Goal: Task Accomplishment & Management: Manage account settings

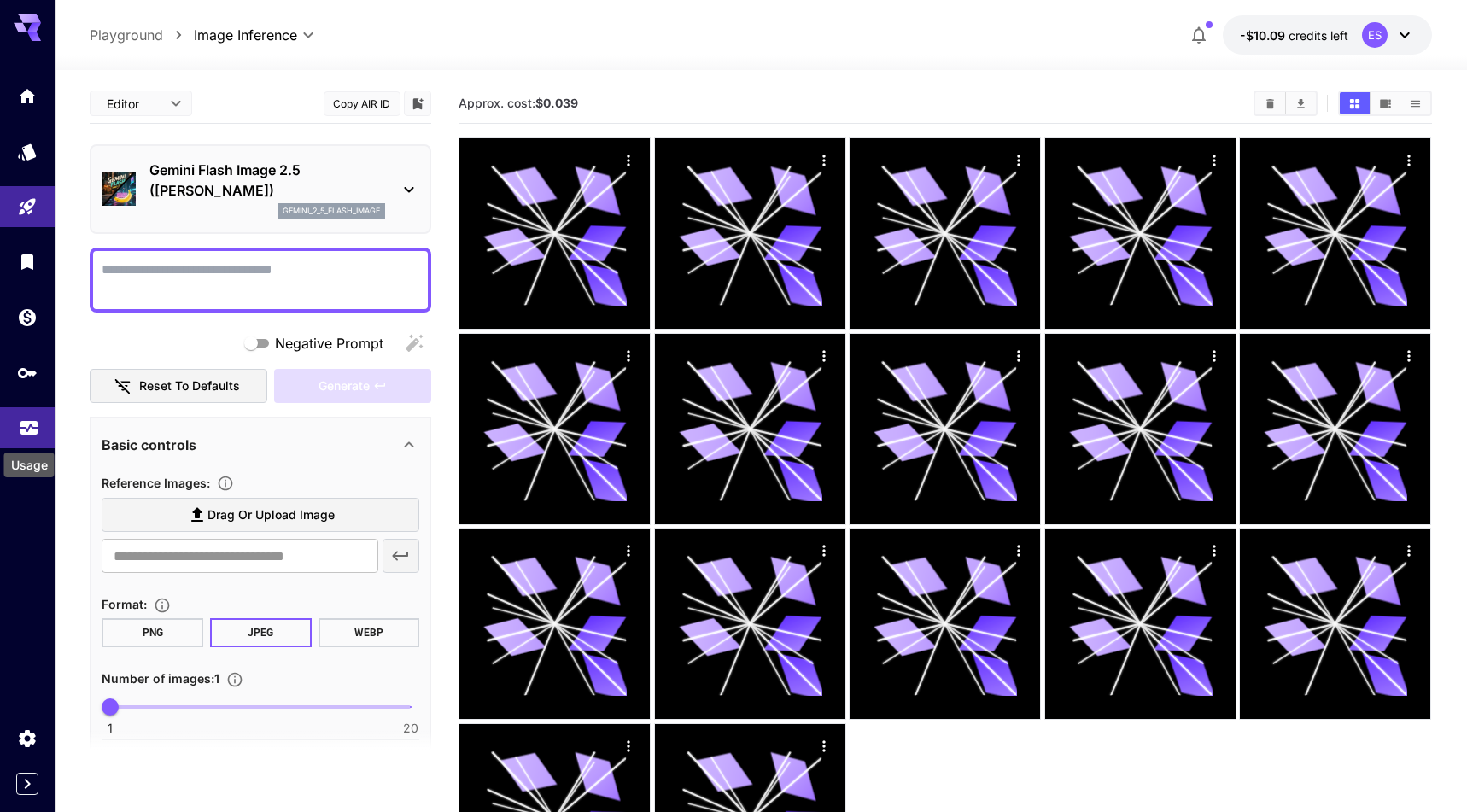
click at [25, 426] on icon "Usage" at bounding box center [28, 423] width 20 height 20
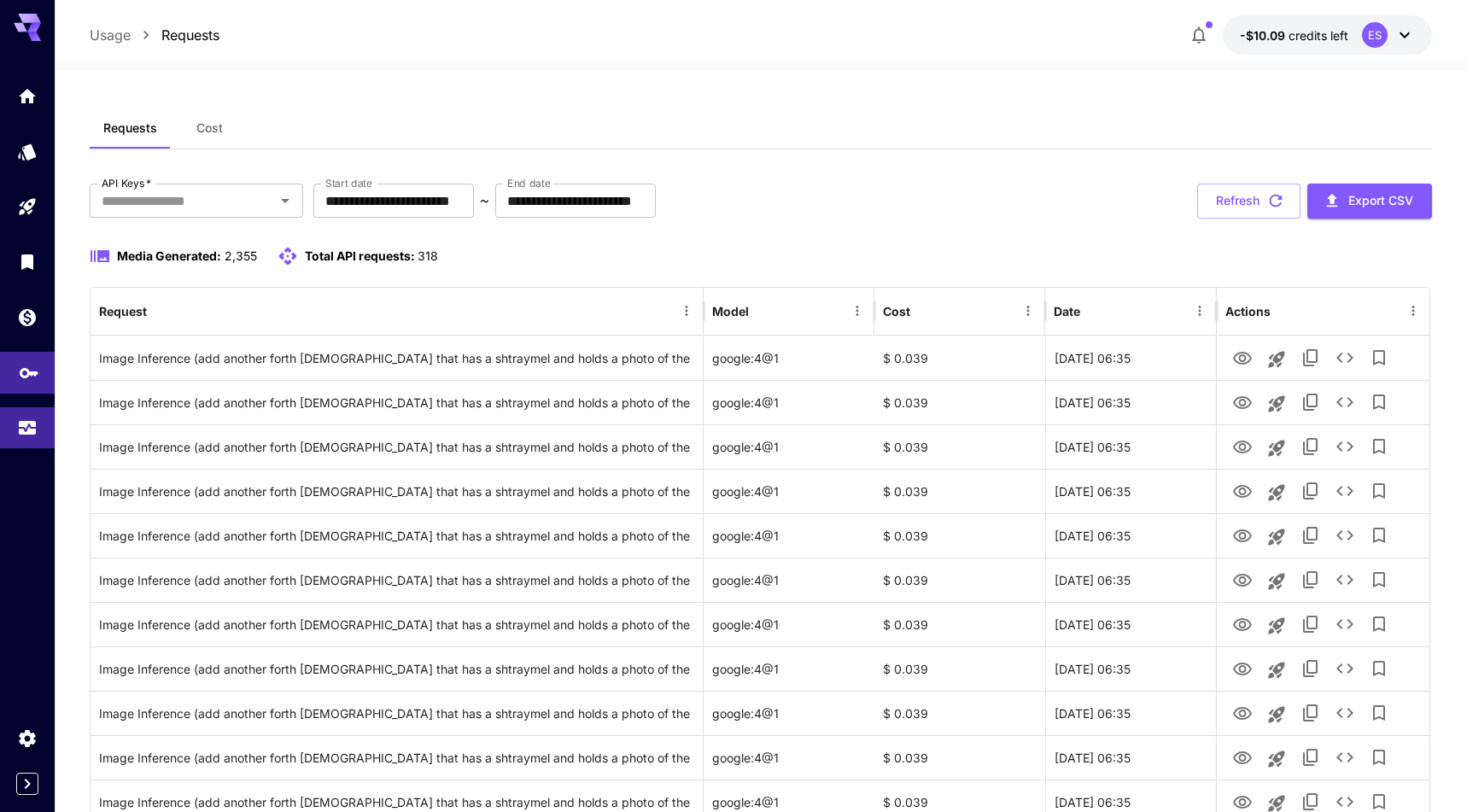
click at [26, 372] on icon "API Keys" at bounding box center [28, 367] width 18 height 11
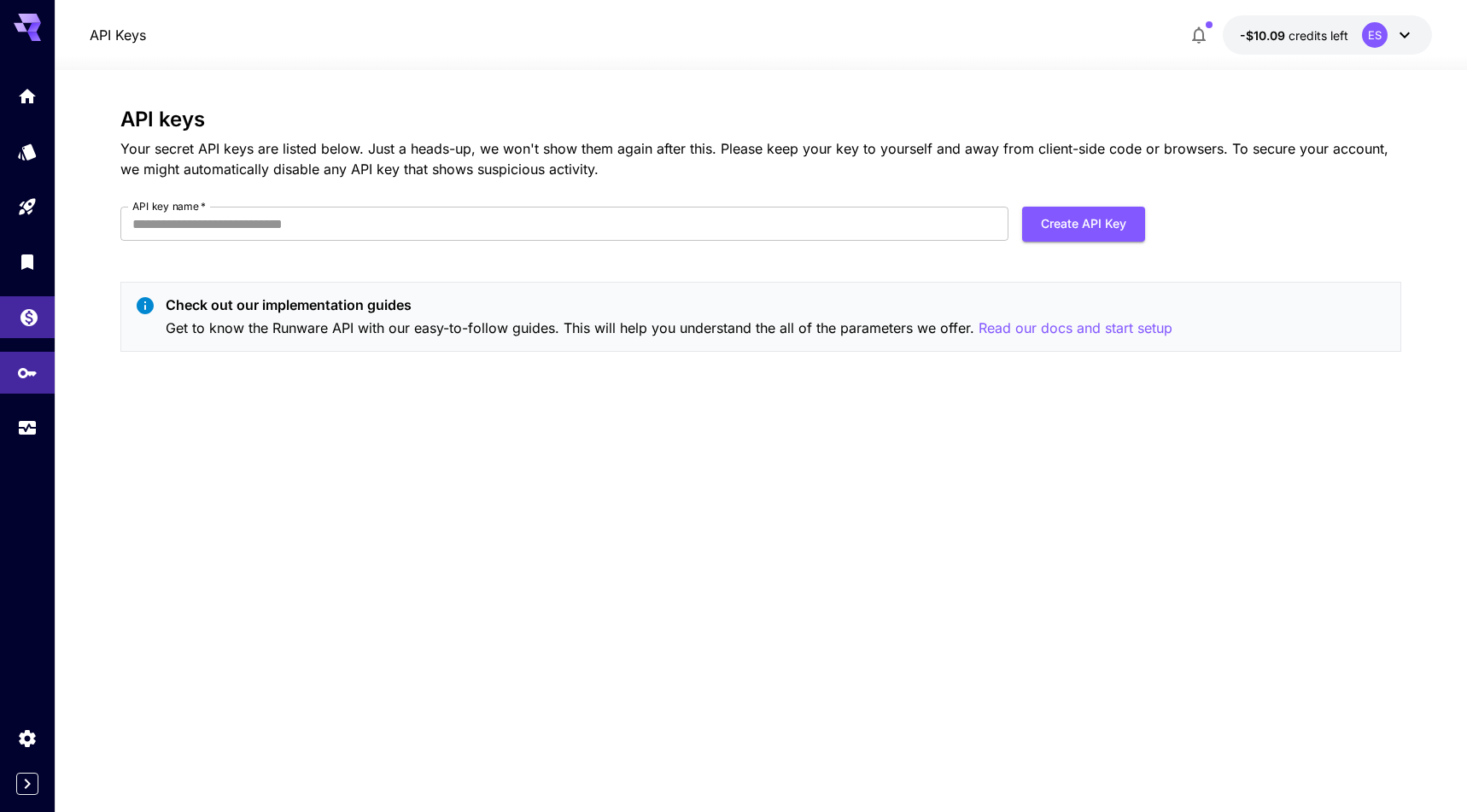
click at [27, 324] on body "API Keys -$10.09 credits left ES API keys Your secret API keys are listed below…" at bounding box center [734, 406] width 1467 height 812
click at [24, 275] on link at bounding box center [27, 261] width 54 height 42
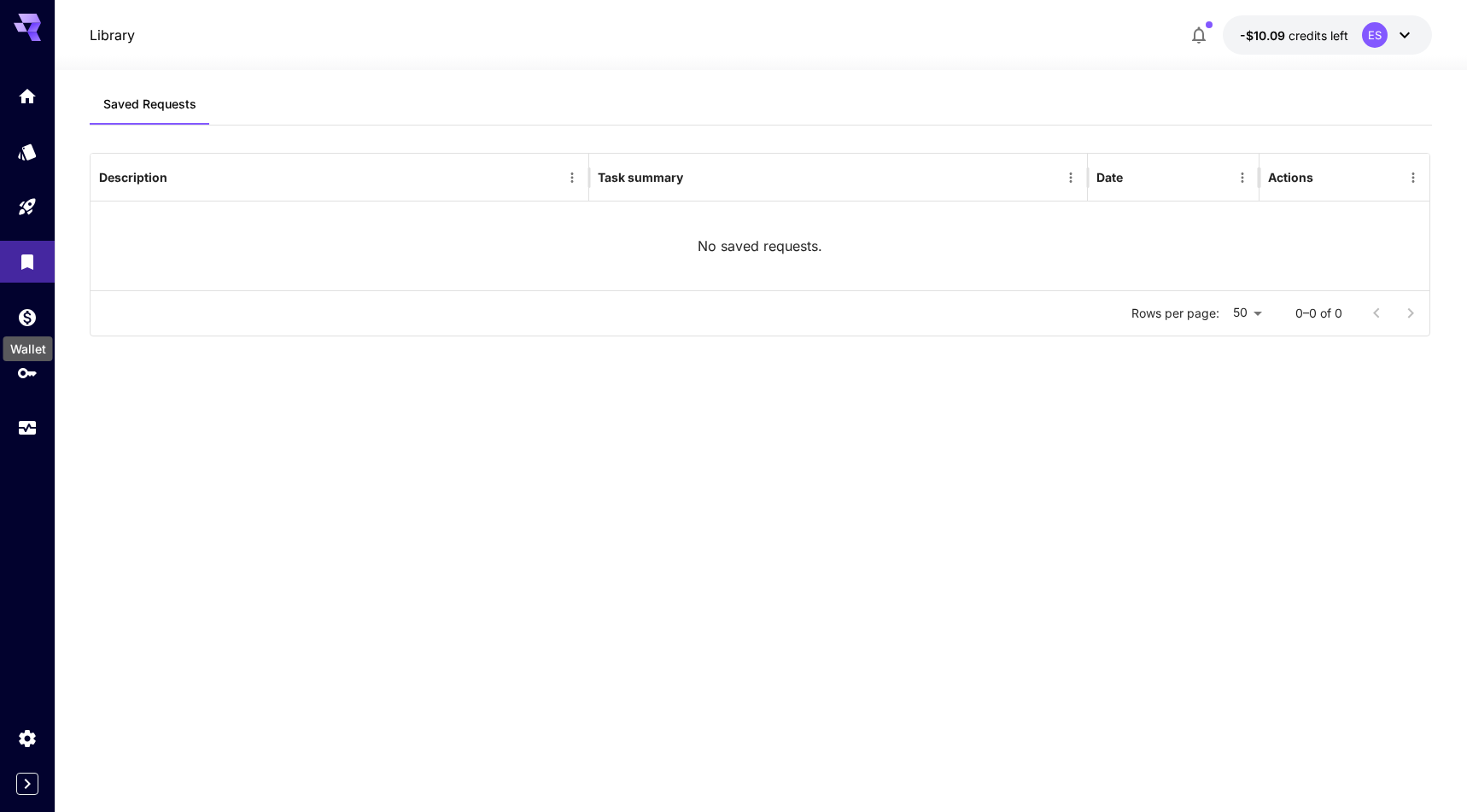
click at [30, 328] on div "Wallet" at bounding box center [28, 344] width 52 height 39
